Goal: Task Accomplishment & Management: Complete application form

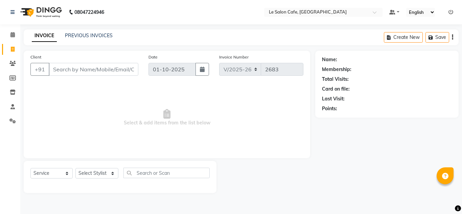
select select "594"
select select "service"
click at [108, 176] on select "Select Stylist [PERSON_NAME] [PERSON_NAME] Kadam [PERSON_NAME] [PERSON_NAME] Fr…" at bounding box center [96, 173] width 43 height 10
select select "8340"
click at [75, 168] on select "Select Stylist [PERSON_NAME] [PERSON_NAME] Kadam [PERSON_NAME] [PERSON_NAME] Fr…" at bounding box center [96, 173] width 43 height 10
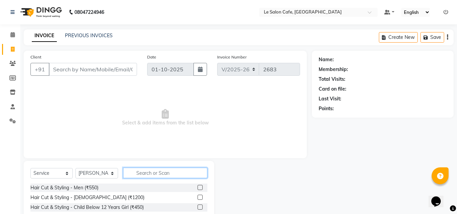
click at [140, 172] on input "text" at bounding box center [165, 173] width 84 height 10
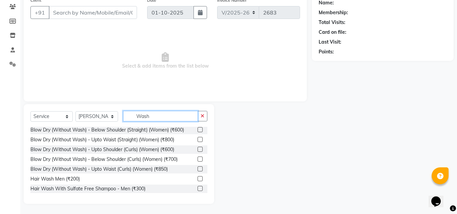
scroll to position [40, 0]
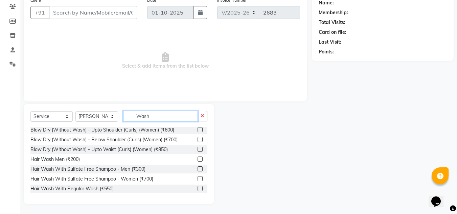
type input "Wash"
click at [198, 187] on label at bounding box center [200, 188] width 5 height 5
click at [198, 187] on input "checkbox" at bounding box center [200, 189] width 4 height 4
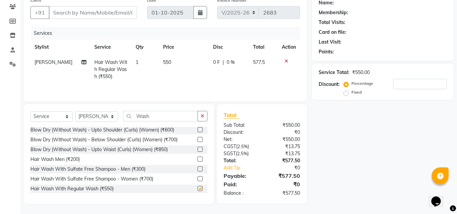
checkbox input "false"
click at [113, 114] on select "Select Stylist [PERSON_NAME] [PERSON_NAME] Kadam [PERSON_NAME] [PERSON_NAME] Fr…" at bounding box center [96, 116] width 43 height 10
select select "92711"
click at [75, 111] on select "Select Stylist [PERSON_NAME] [PERSON_NAME] Kadam [PERSON_NAME] [PERSON_NAME] Fr…" at bounding box center [96, 116] width 43 height 10
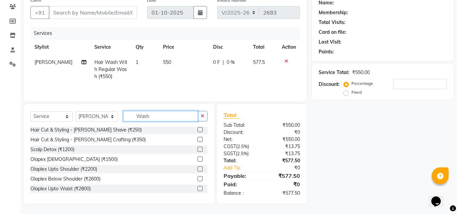
click at [152, 116] on input "Wash" at bounding box center [160, 116] width 75 height 10
type input "W"
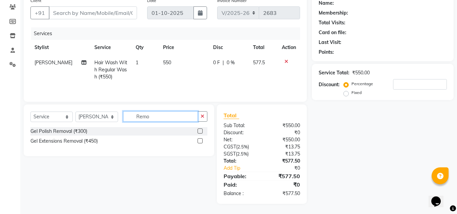
scroll to position [57, 0]
type input "Remo"
click at [201, 141] on label at bounding box center [200, 140] width 5 height 5
click at [201, 141] on input "checkbox" at bounding box center [200, 141] width 4 height 4
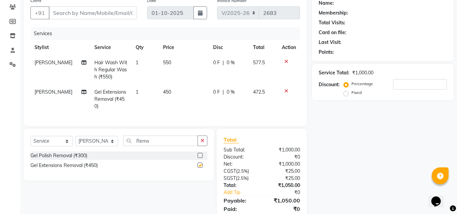
checkbox input "false"
click at [77, 12] on input "Client" at bounding box center [93, 12] width 88 height 13
type input "A"
type input "0"
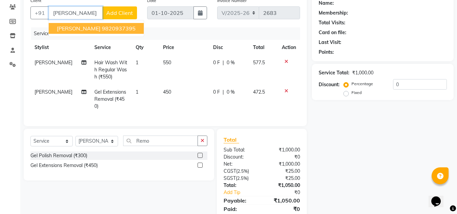
click at [96, 33] on button "[PERSON_NAME] 9820937395" at bounding box center [96, 28] width 95 height 11
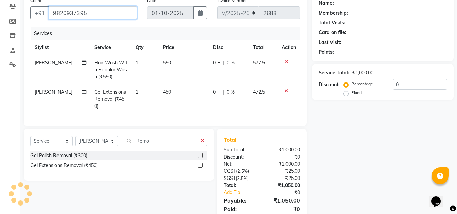
type input "9820937395"
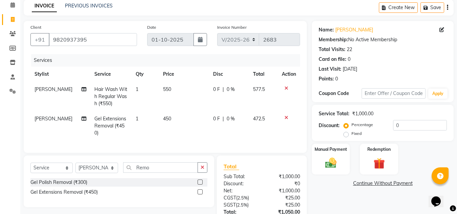
scroll to position [86, 0]
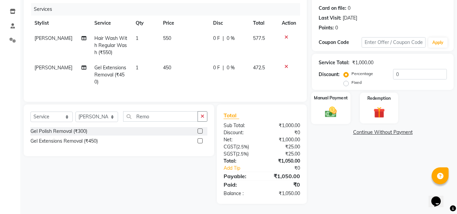
click at [333, 105] on img at bounding box center [330, 112] width 19 height 14
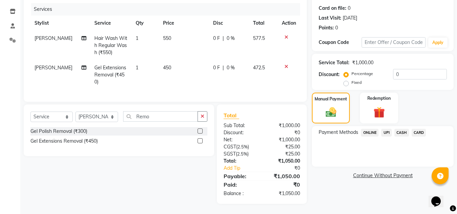
click at [381, 129] on span "UPI" at bounding box center [386, 133] width 10 height 8
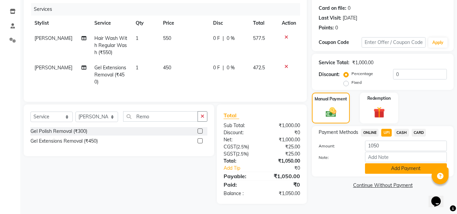
click at [396, 164] on button "Add Payment" at bounding box center [406, 168] width 82 height 10
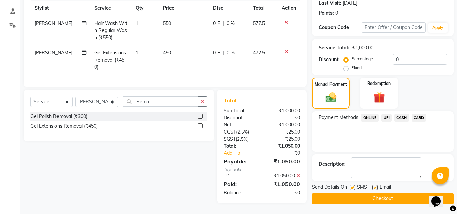
scroll to position [100, 0]
click at [377, 185] on label at bounding box center [375, 187] width 5 height 5
click at [377, 186] on input "checkbox" at bounding box center [375, 188] width 4 height 4
checkbox input "false"
click at [373, 194] on button "Checkout" at bounding box center [383, 199] width 142 height 10
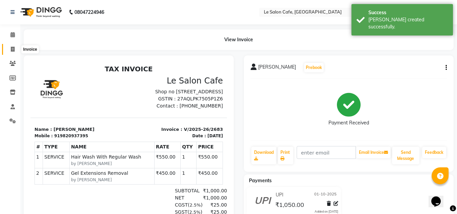
click at [7, 47] on span at bounding box center [13, 50] width 12 height 8
select select "service"
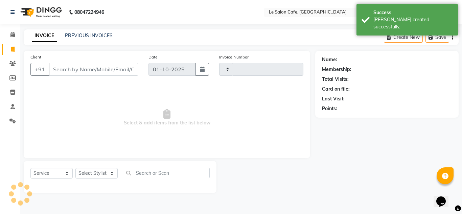
type input "2684"
select select "594"
